Goal: Information Seeking & Learning: Check status

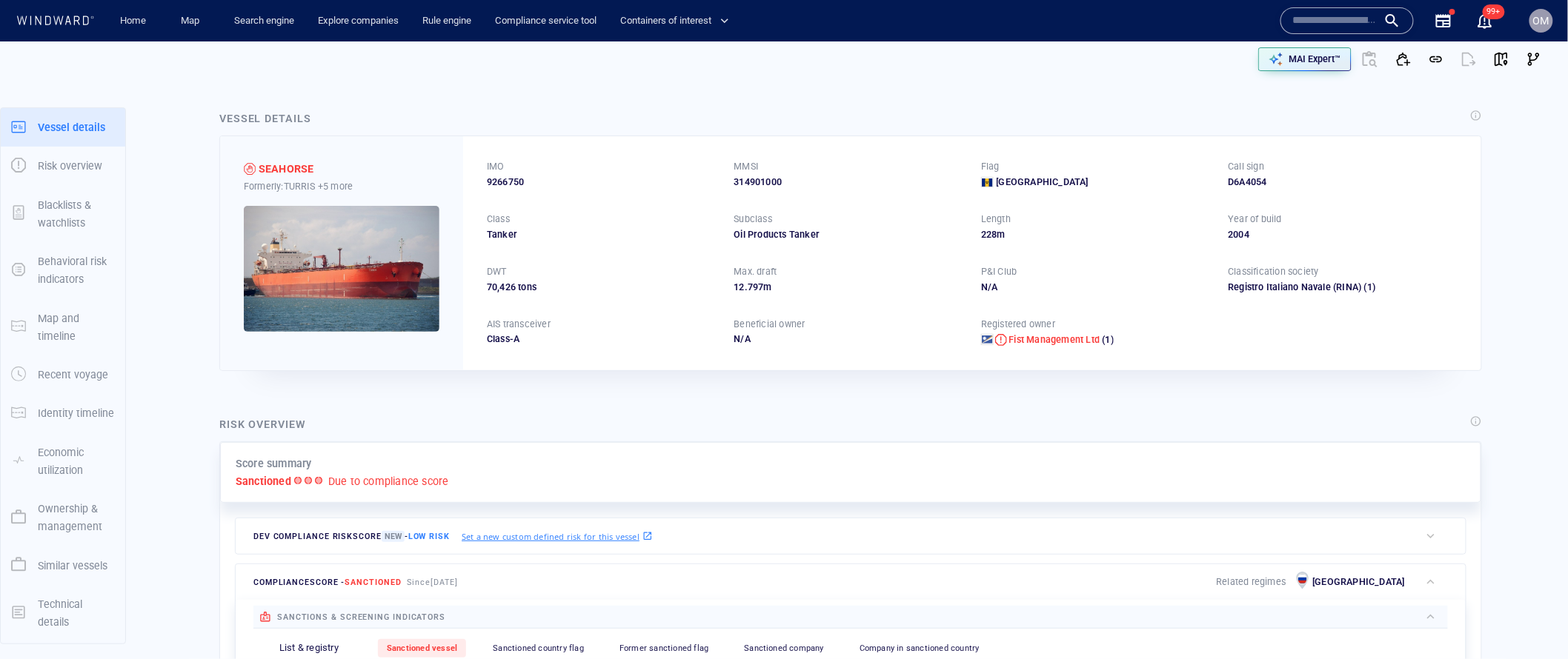
click at [1143, 497] on div "Score summary Sanctioned Due to compliance score" at bounding box center [851, 472] width 1261 height 62
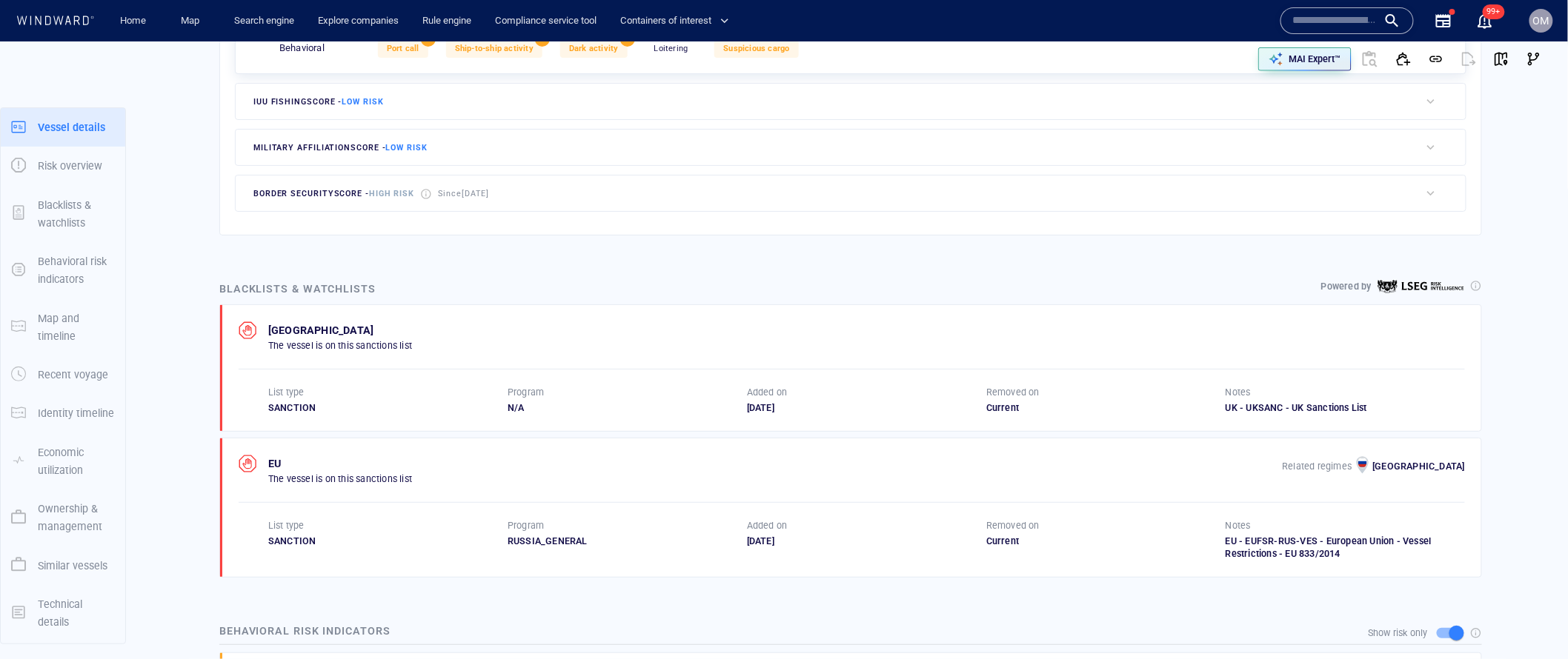
scroll to position [71, 0]
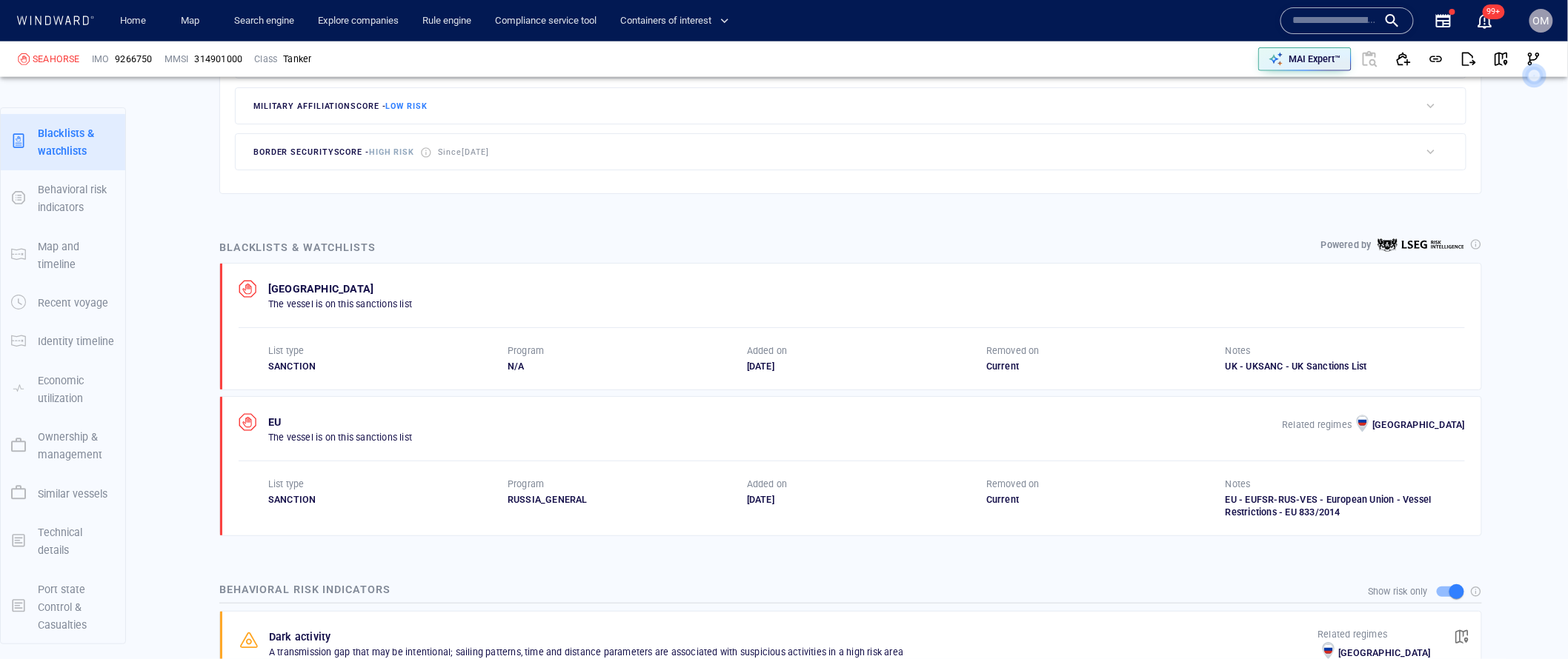
scroll to position [787, 0]
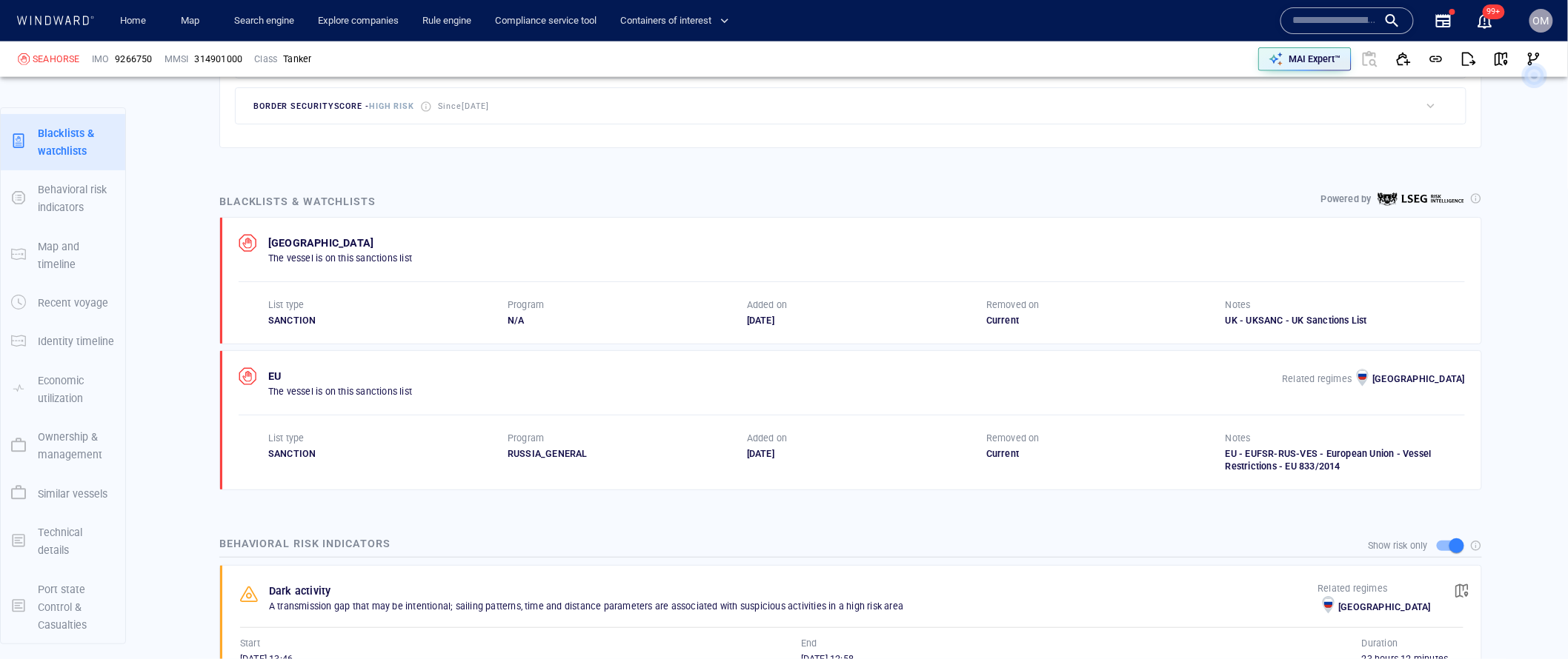
click at [1135, 197] on div "Blacklists & watchlists Powered by" at bounding box center [850, 201] width 1268 height 24
click at [446, 198] on div "Blacklists & watchlists Powered by" at bounding box center [850, 201] width 1268 height 24
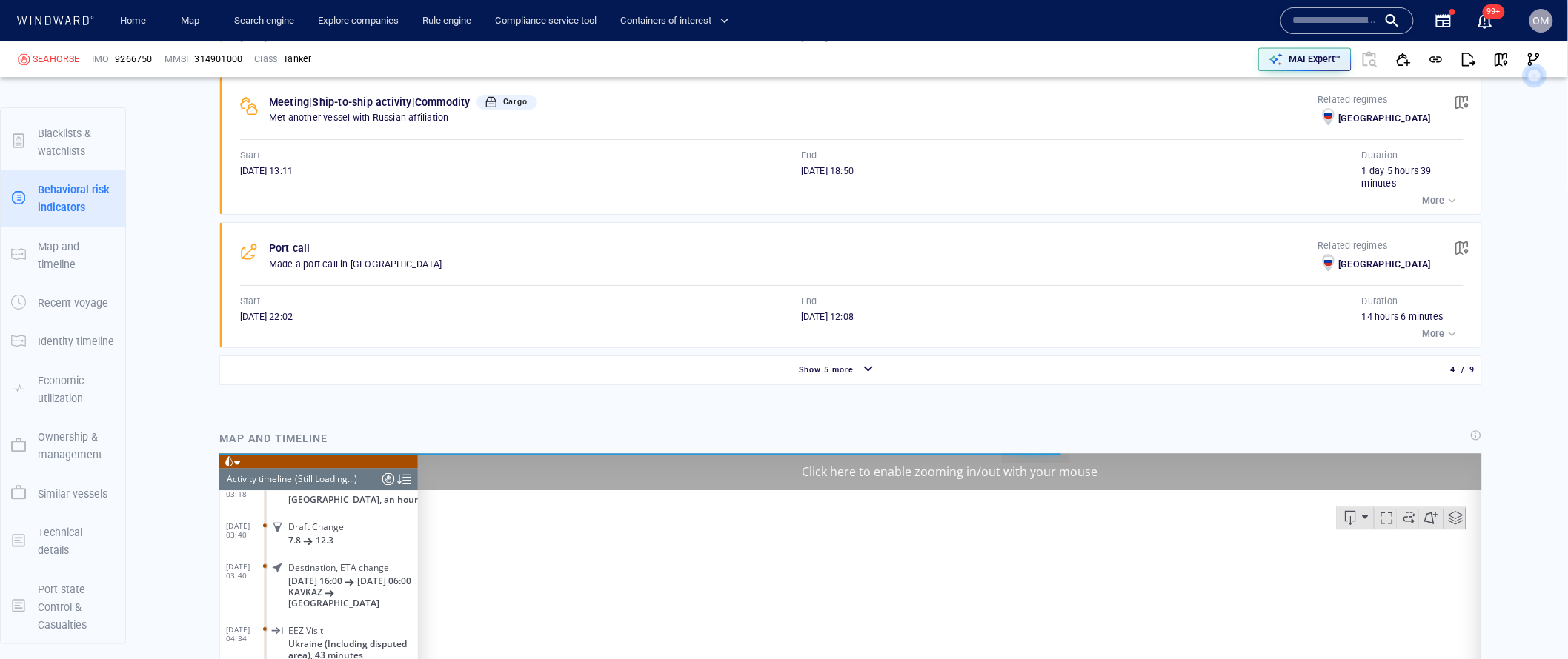
scroll to position [1544, 0]
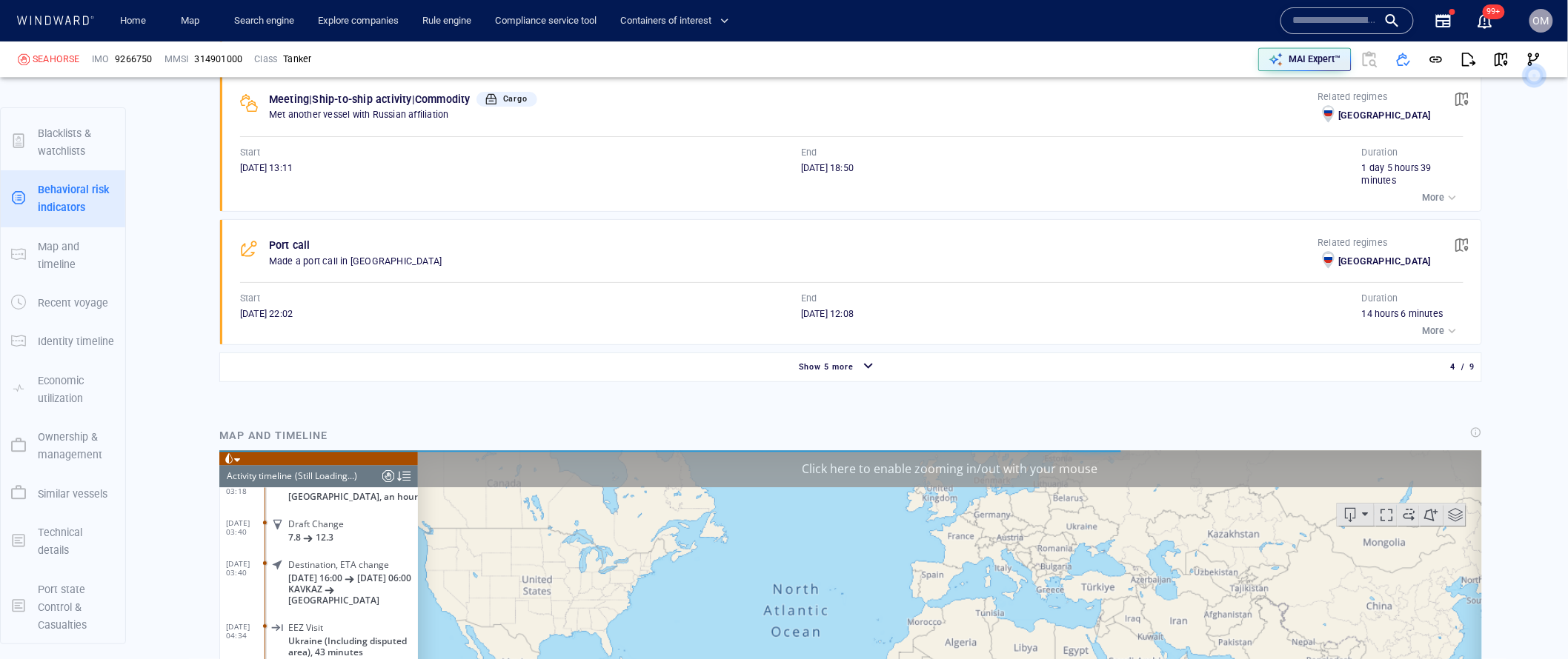
click at [858, 355] on div "Show 5 more 4 / 9" at bounding box center [851, 367] width 1249 height 28
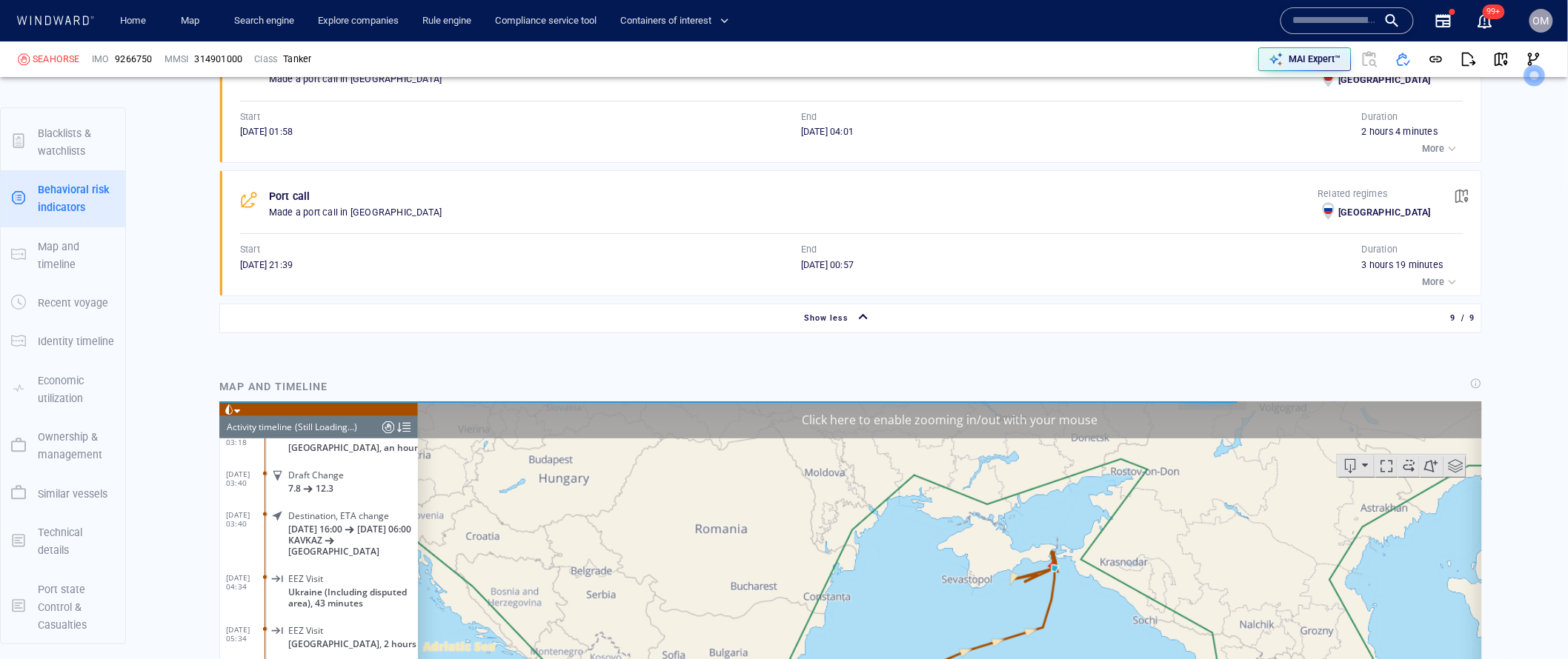
scroll to position [2128, 0]
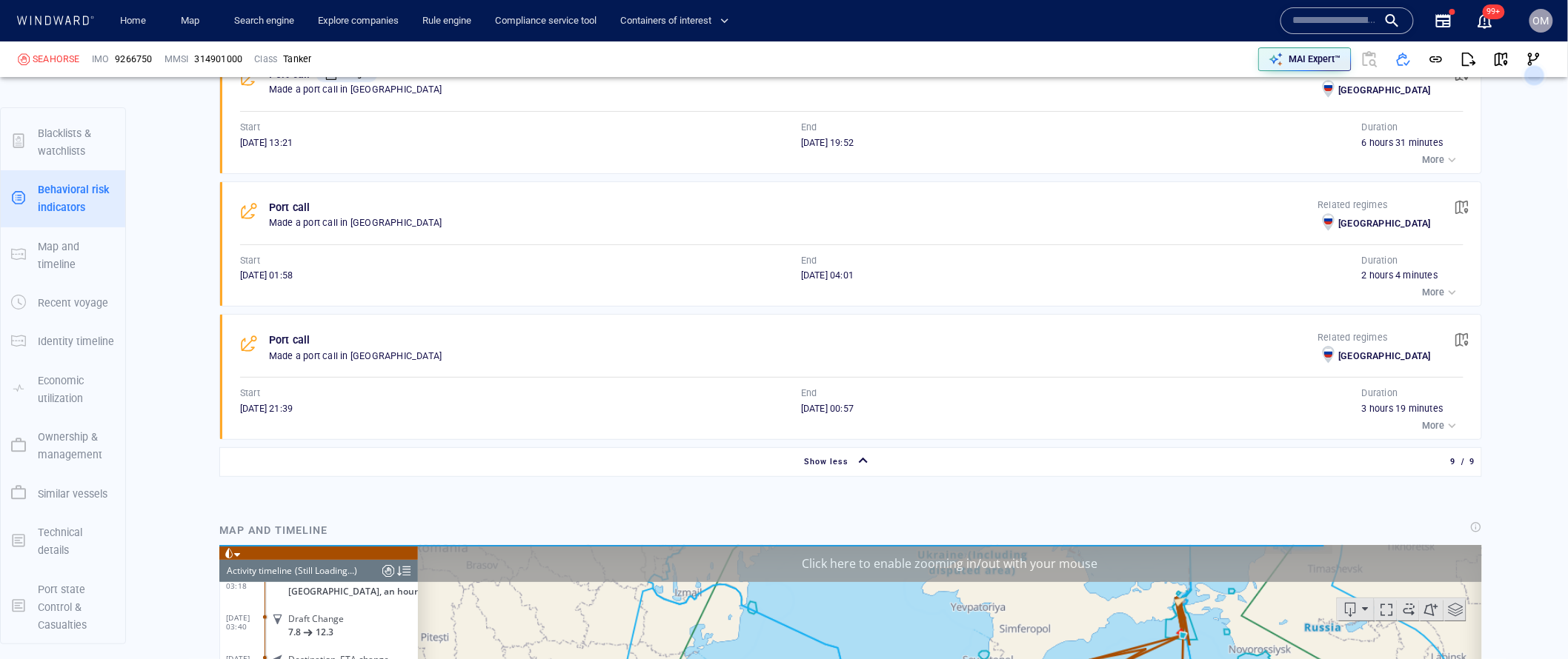
click at [874, 454] on div "Show less" at bounding box center [838, 461] width 1230 height 26
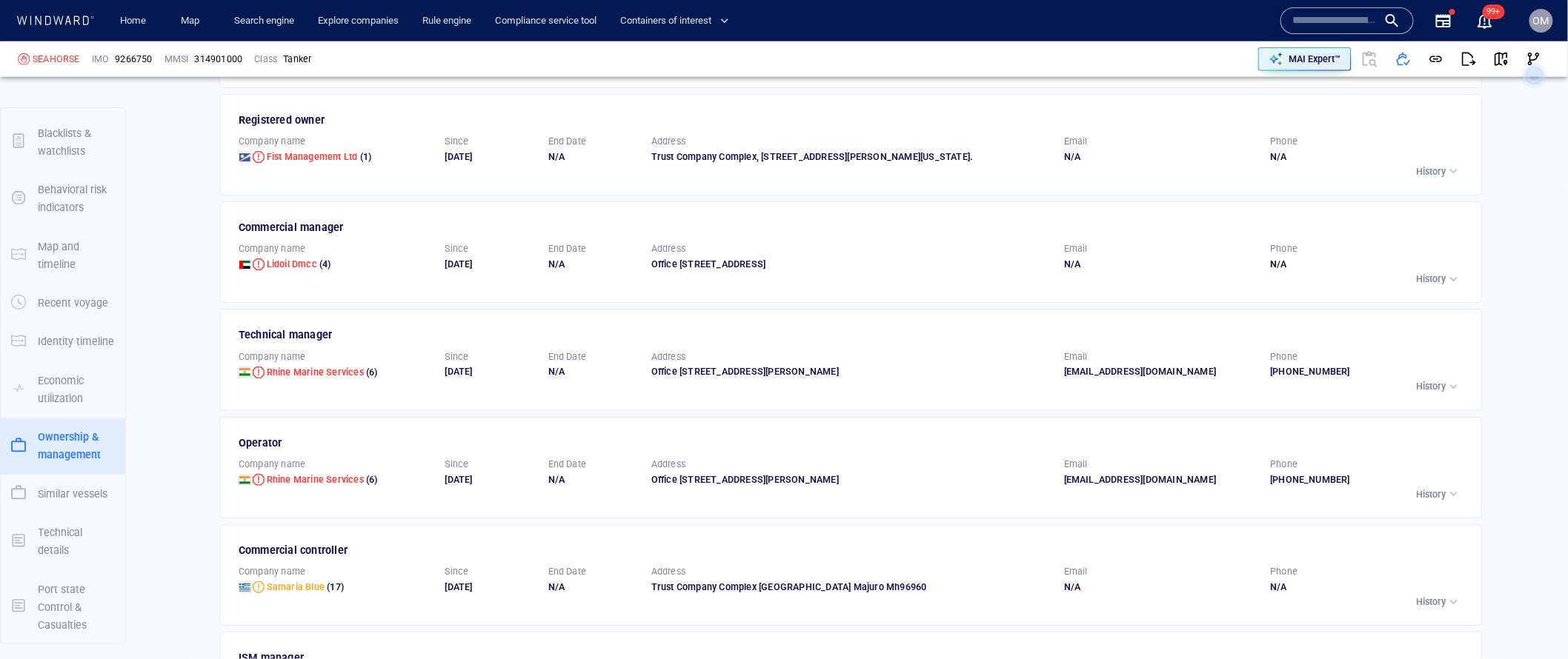
scroll to position [3169, 0]
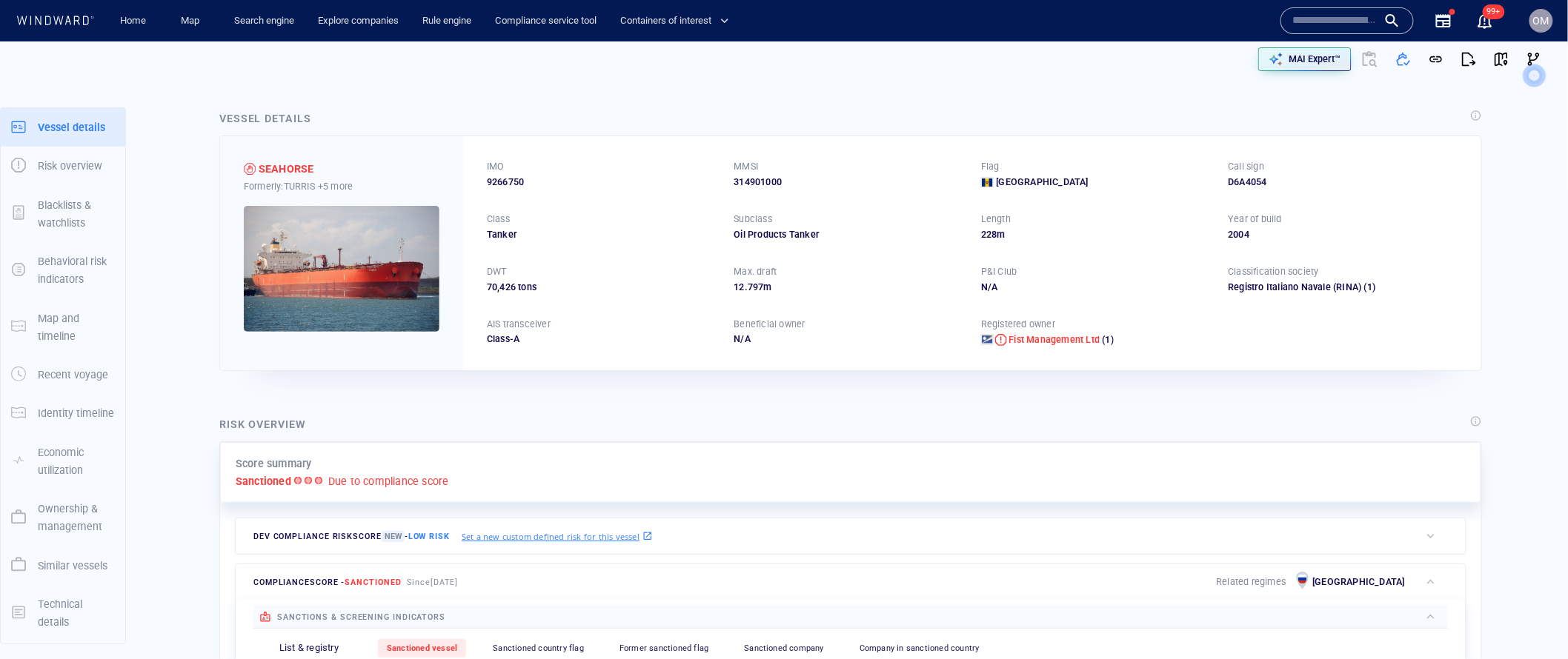
click at [689, 425] on div "Risk overview" at bounding box center [850, 426] width 1268 height 26
click at [786, 556] on div "Dev Compliance risk score New - Low risk Set a new custom defined risk for this…" at bounding box center [851, 536] width 1261 height 46
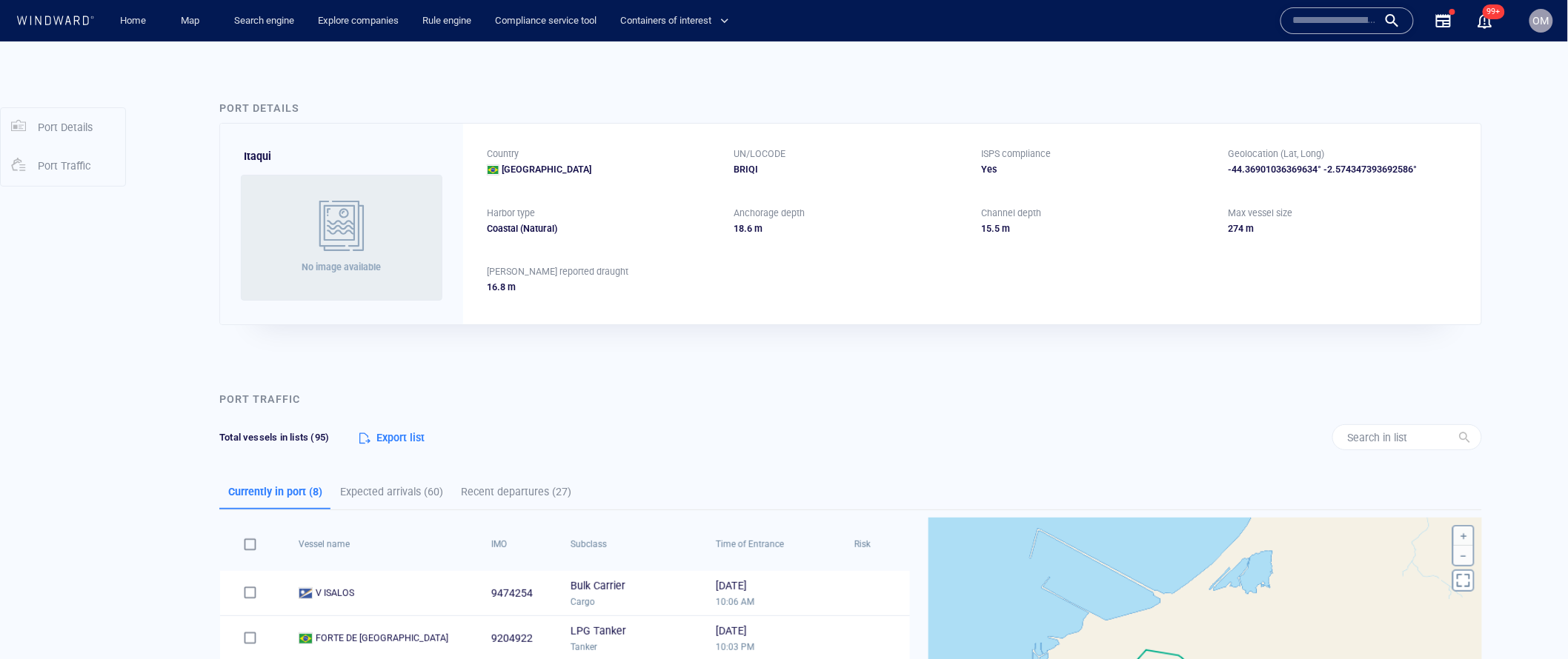
click at [850, 339] on div "Port Details Itaqui No image available Country Brazil UN/LOCODE BRIQI ISPS comp…" at bounding box center [850, 211] width 1286 height 270
click at [609, 355] on div "Port Details Itaqui No image available Country Brazil UN/LOCODE BRIQI ISPS comp…" at bounding box center [850, 537] width 1434 height 944
click at [252, 23] on link "Search engine" at bounding box center [264, 21] width 71 height 26
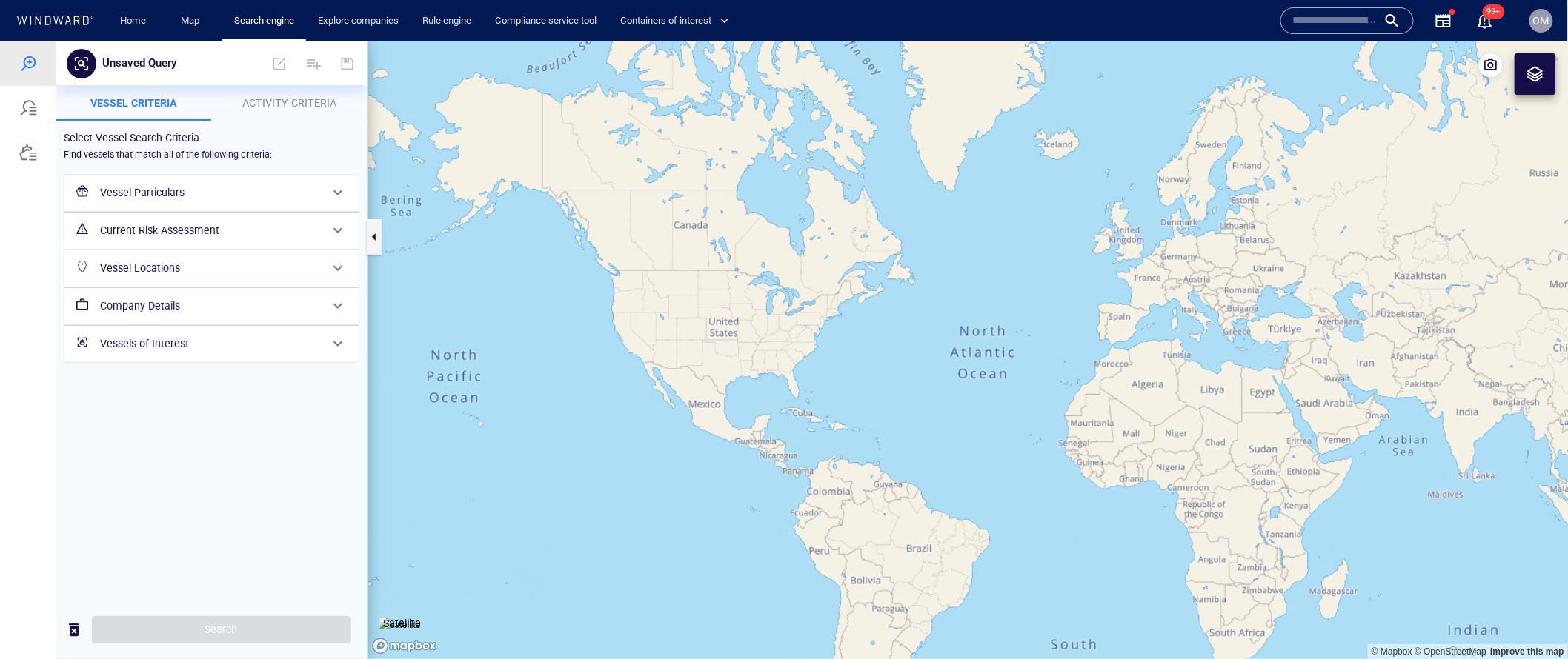
click at [165, 177] on div "Vessel Particulars" at bounding box center [211, 192] width 232 height 31
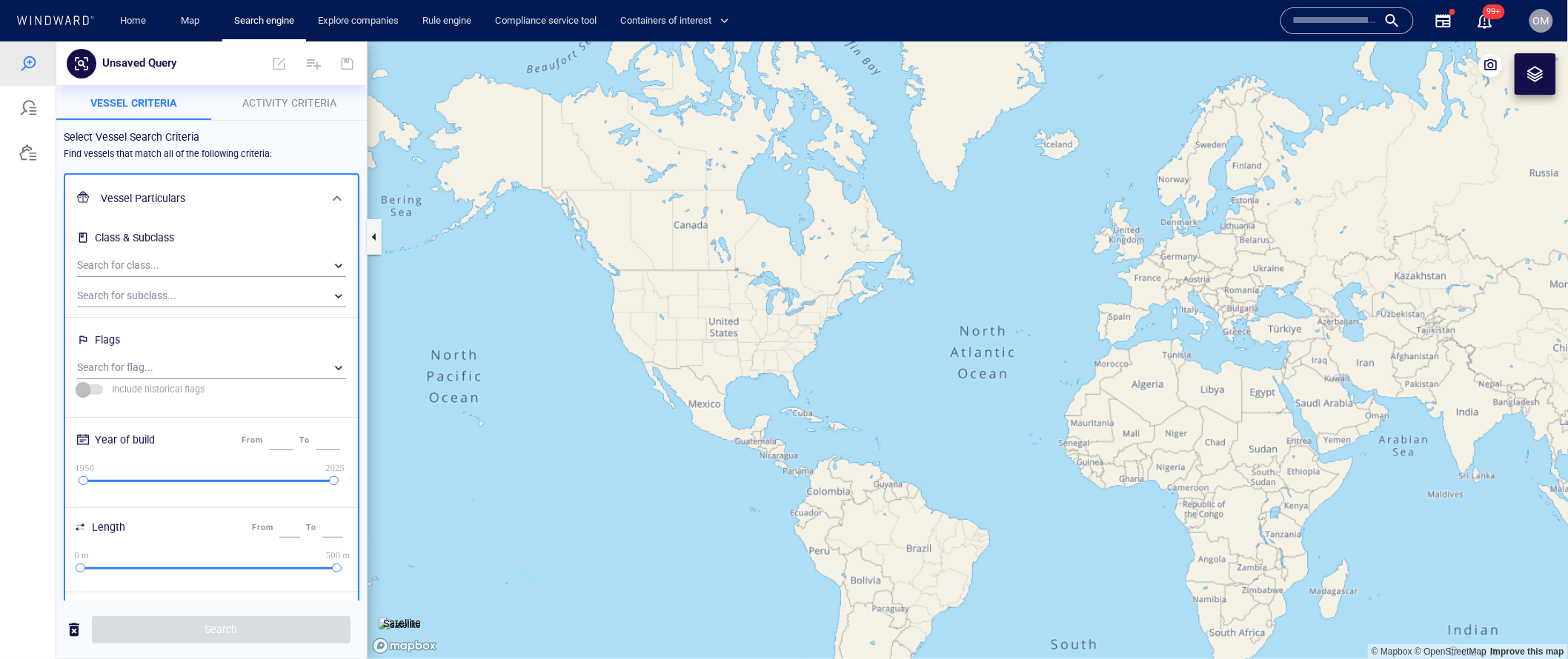
click at [306, 120] on div "Select Vessel Search Criteria Find vessels that match all of the following crit…" at bounding box center [212, 563] width 311 height 885
click at [306, 105] on span "Activity Criteria" at bounding box center [289, 102] width 94 height 12
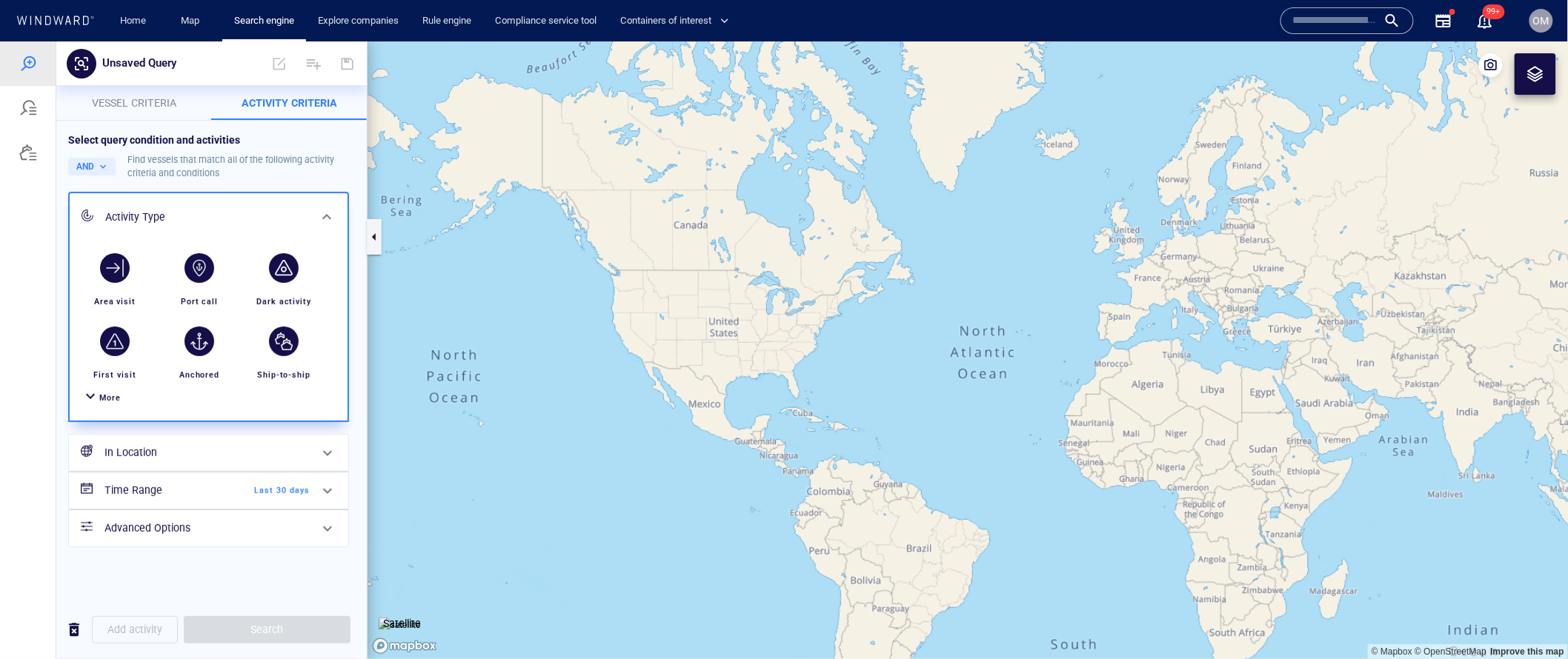
click at [100, 398] on span "More" at bounding box center [110, 397] width 22 height 10
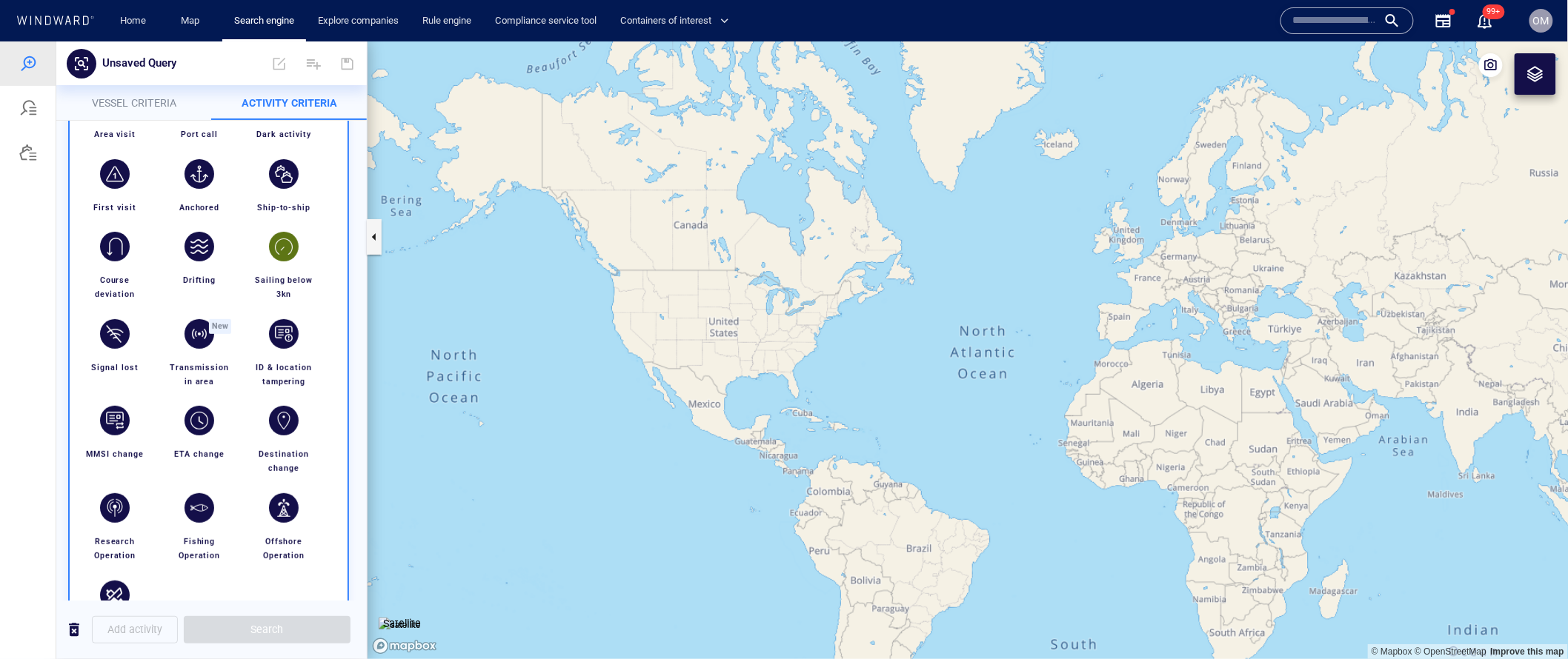
scroll to position [169, 0]
click at [209, 352] on div "Transmission in area" at bounding box center [199, 372] width 78 height 40
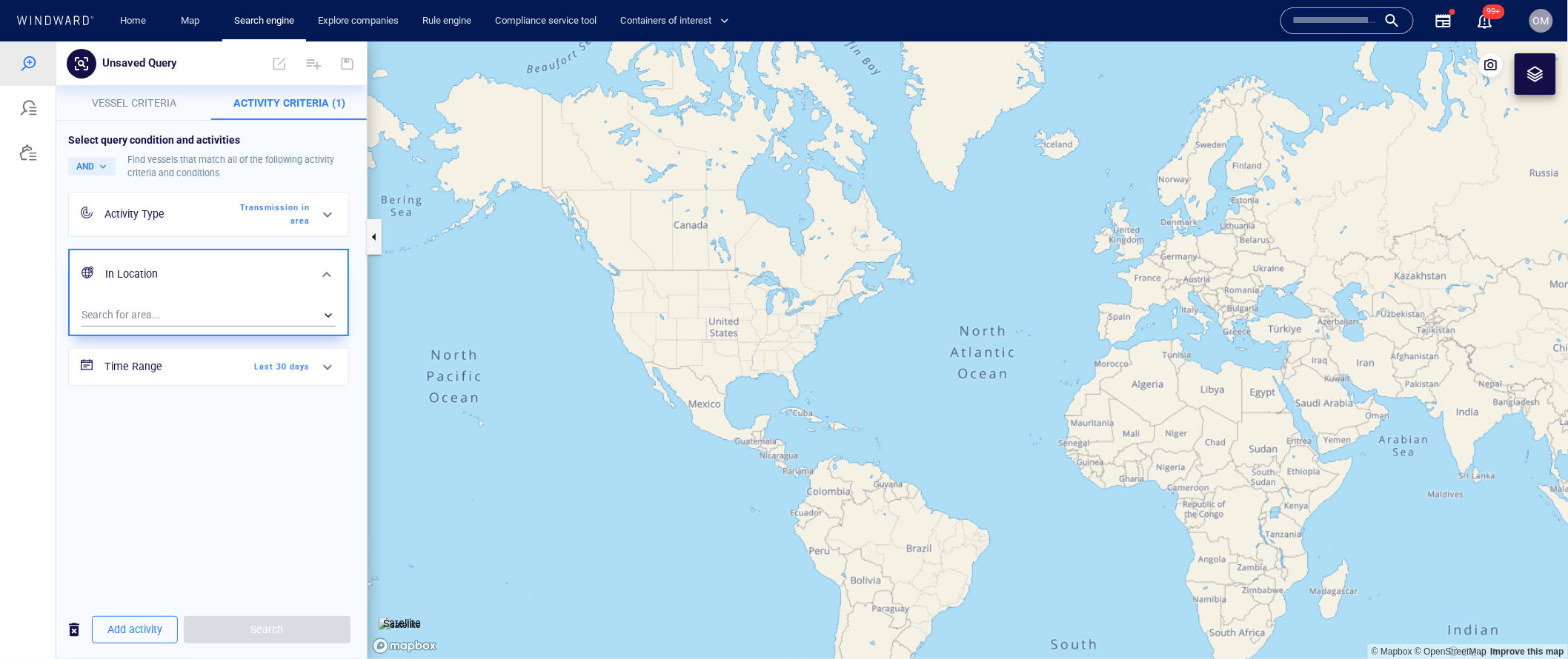
click at [273, 204] on div "Transmission in area" at bounding box center [267, 213] width 85 height 27
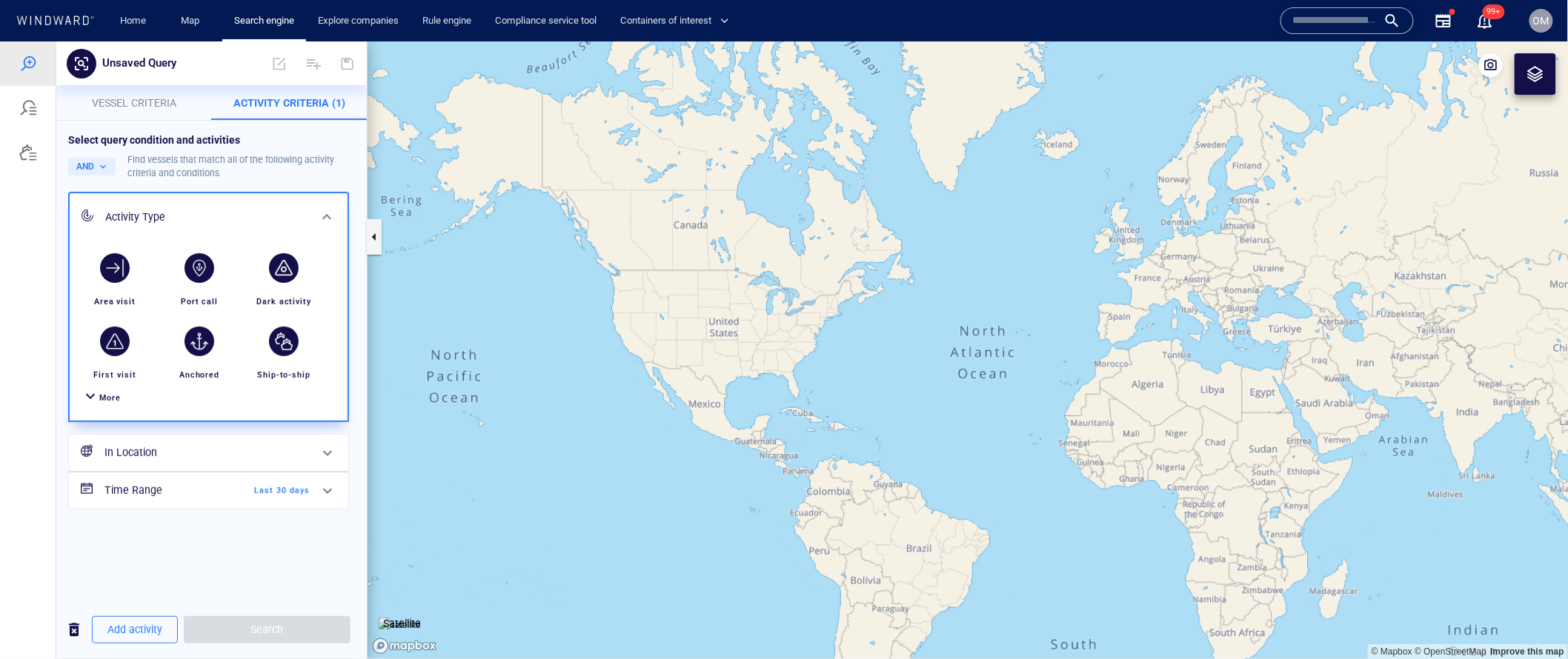
click at [1210, 1] on div "Name N/A IMO MMSI Call sign N/A Class N/A No positional data 99+" at bounding box center [1394, 21] width 240 height 54
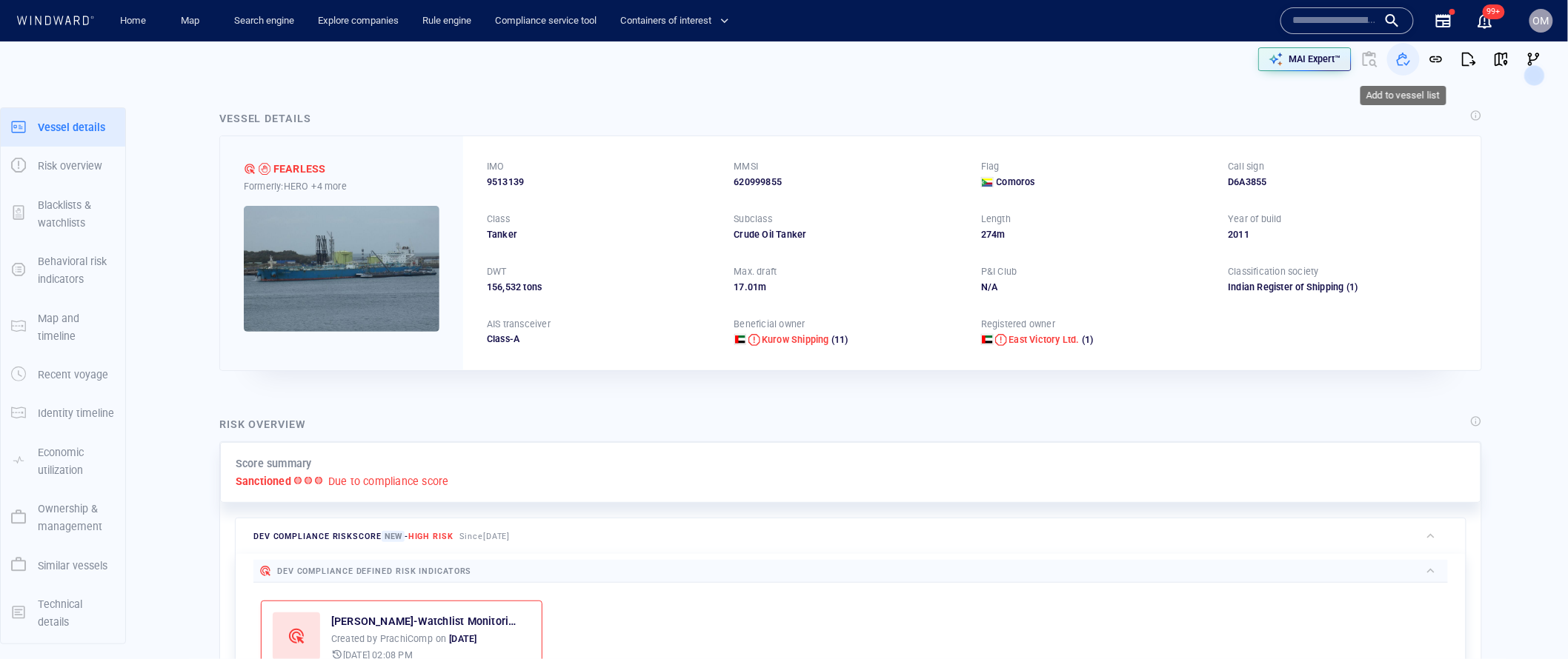
click at [1210, 66] on span "button" at bounding box center [1403, 59] width 15 height 15
